Goal: Use online tool/utility: Utilize a website feature to perform a specific function

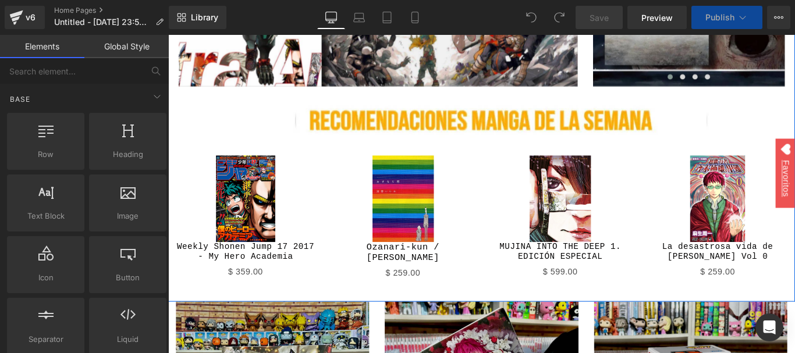
scroll to position [306, 0]
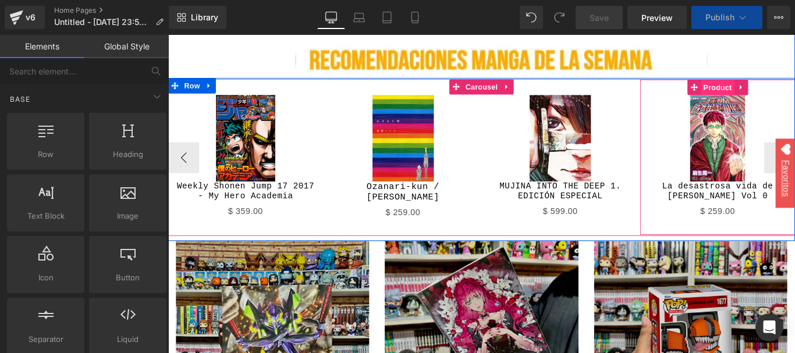
click at [779, 94] on span "Product" at bounding box center [786, 94] width 38 height 17
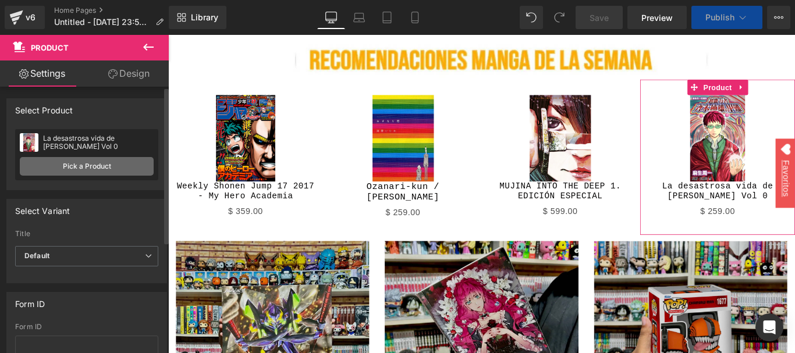
click at [97, 166] on link "Pick a Product" at bounding box center [87, 166] width 134 height 19
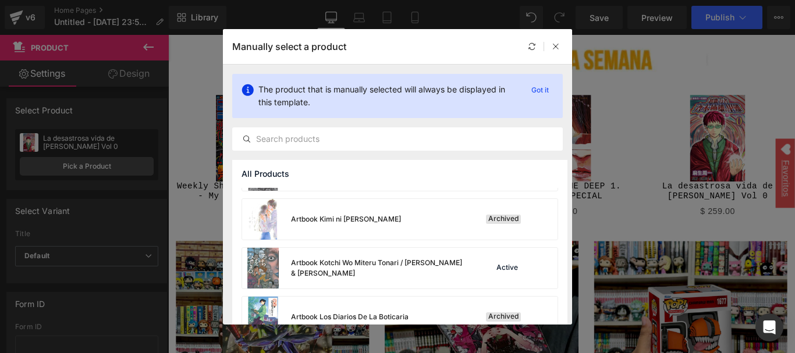
scroll to position [1161, 0]
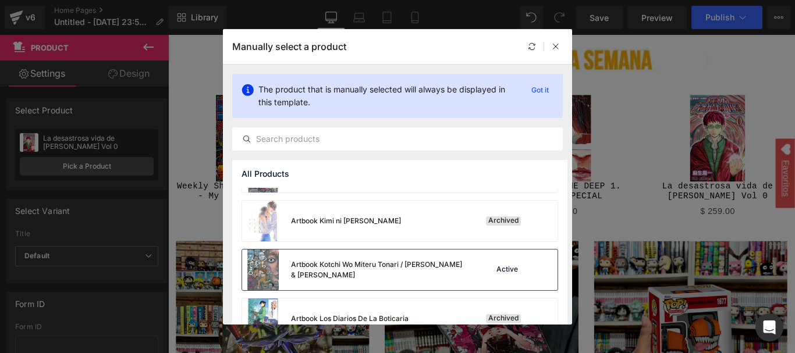
click at [399, 260] on div "Artbook Kotchi Wo Miteru Tonari / [PERSON_NAME] & [PERSON_NAME]" at bounding box center [378, 270] width 175 height 21
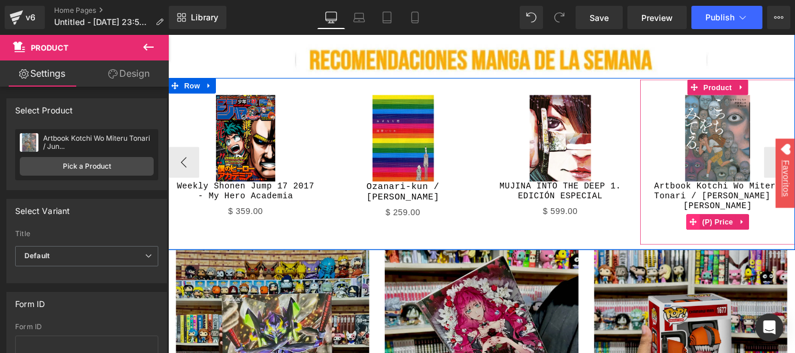
click at [754, 242] on icon at bounding box center [758, 244] width 8 height 9
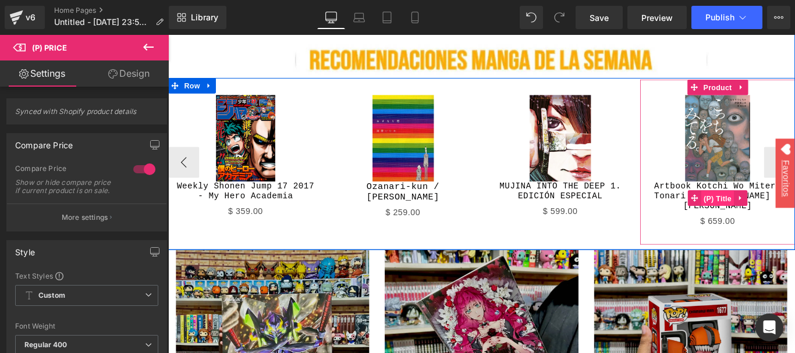
click at [775, 217] on span "(P) Title" at bounding box center [785, 218] width 37 height 17
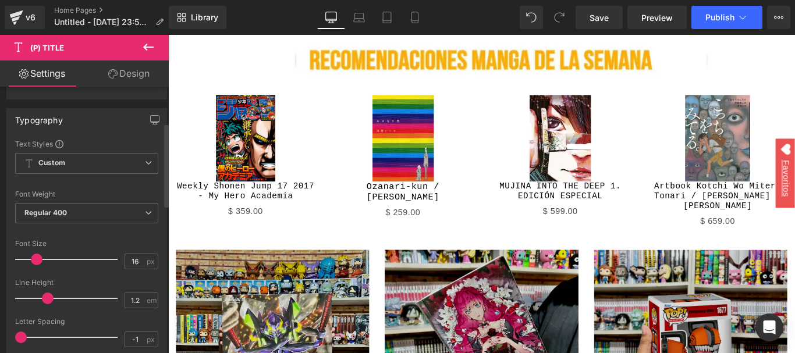
scroll to position [115, 0]
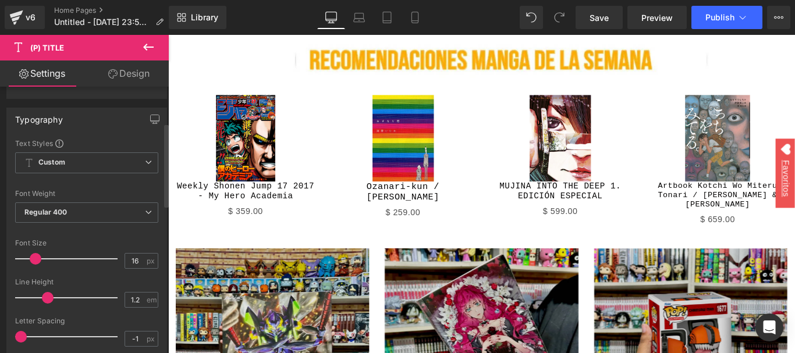
click at [33, 258] on span at bounding box center [36, 259] width 12 height 12
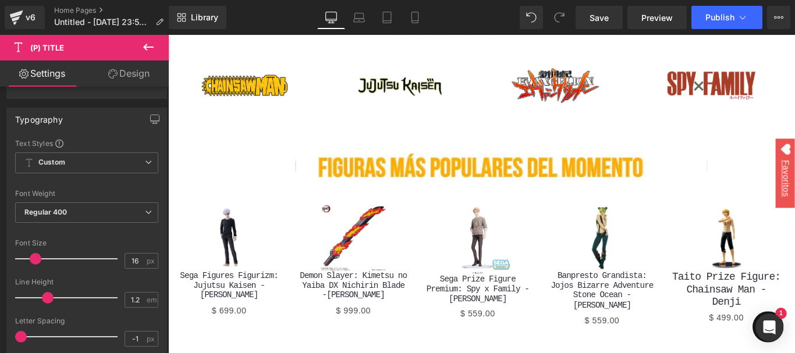
scroll to position [1557, 0]
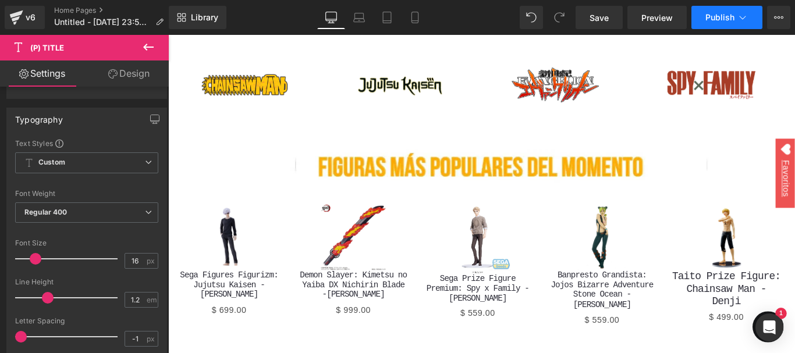
click at [724, 13] on span "Publish" at bounding box center [720, 17] width 29 height 9
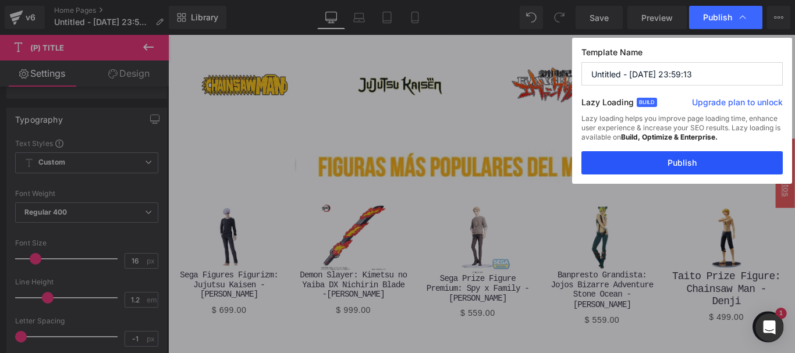
click at [701, 166] on button "Publish" at bounding box center [682, 162] width 201 height 23
